Goal: Navigation & Orientation: Find specific page/section

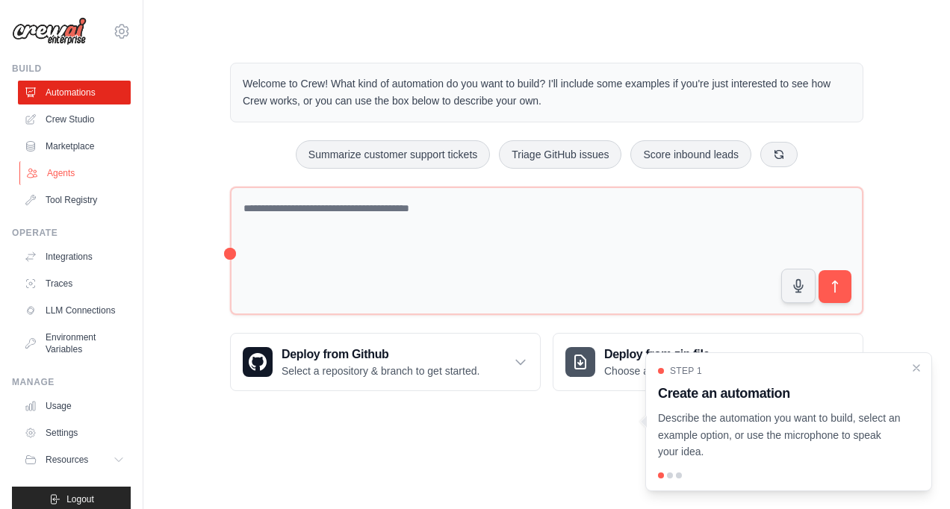
click at [57, 166] on link "Agents" at bounding box center [75, 173] width 113 height 24
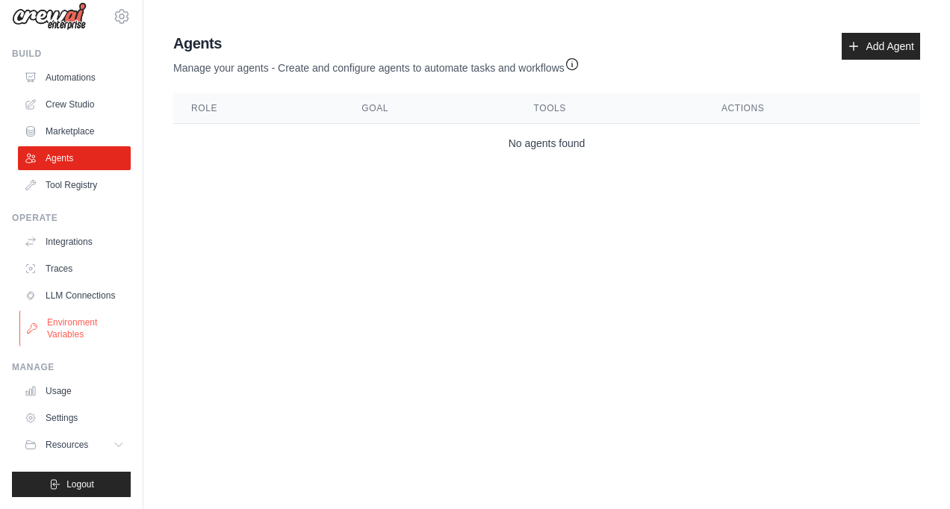
scroll to position [26, 0]
